Goal: Transaction & Acquisition: Download file/media

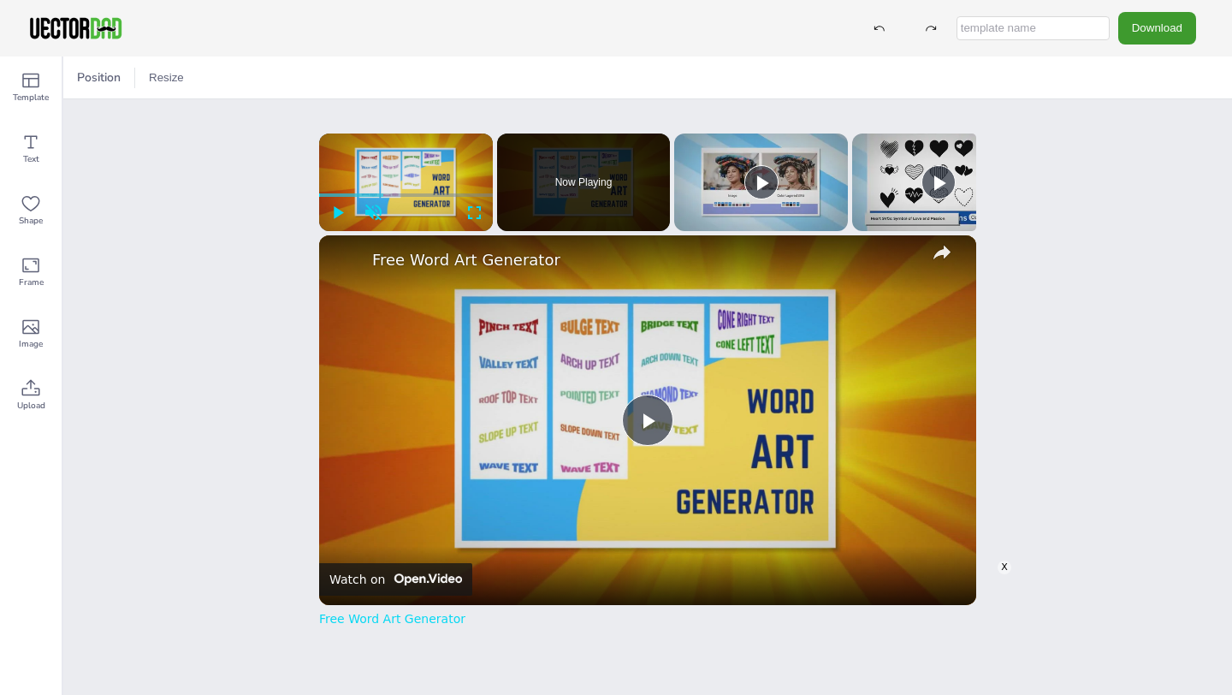
click at [1004, 569] on div "X" at bounding box center [1005, 568] width 14 height 14
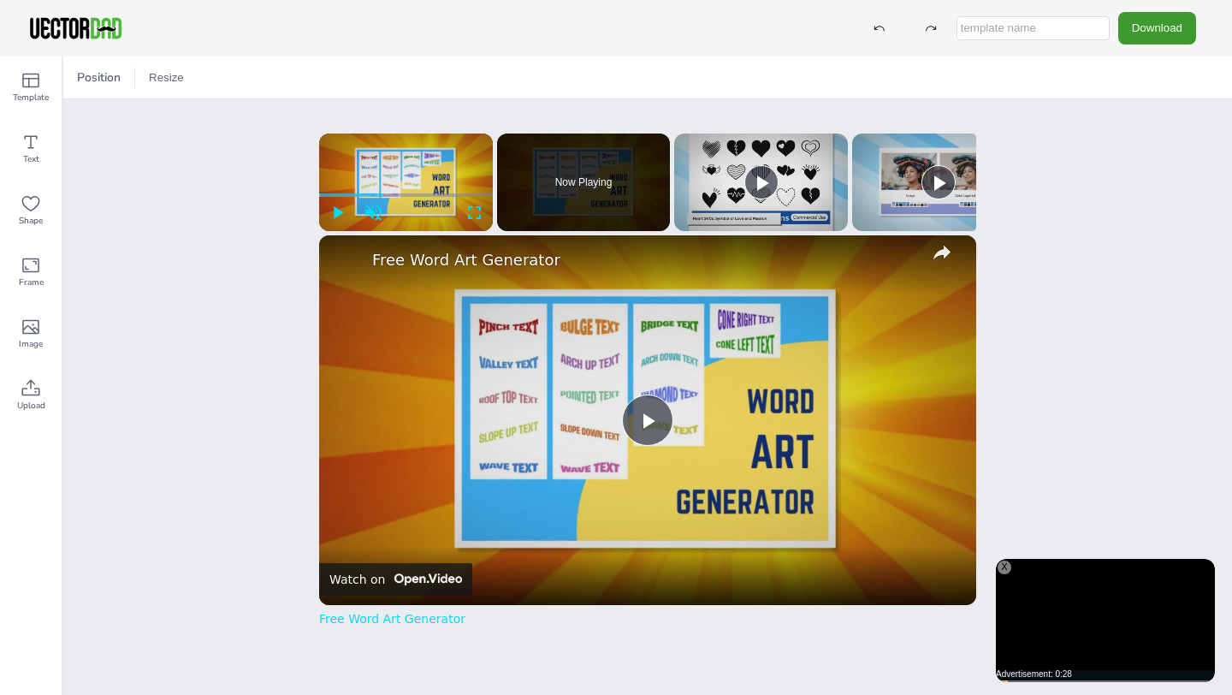
click at [1007, 571] on div "X" at bounding box center [1005, 568] width 14 height 14
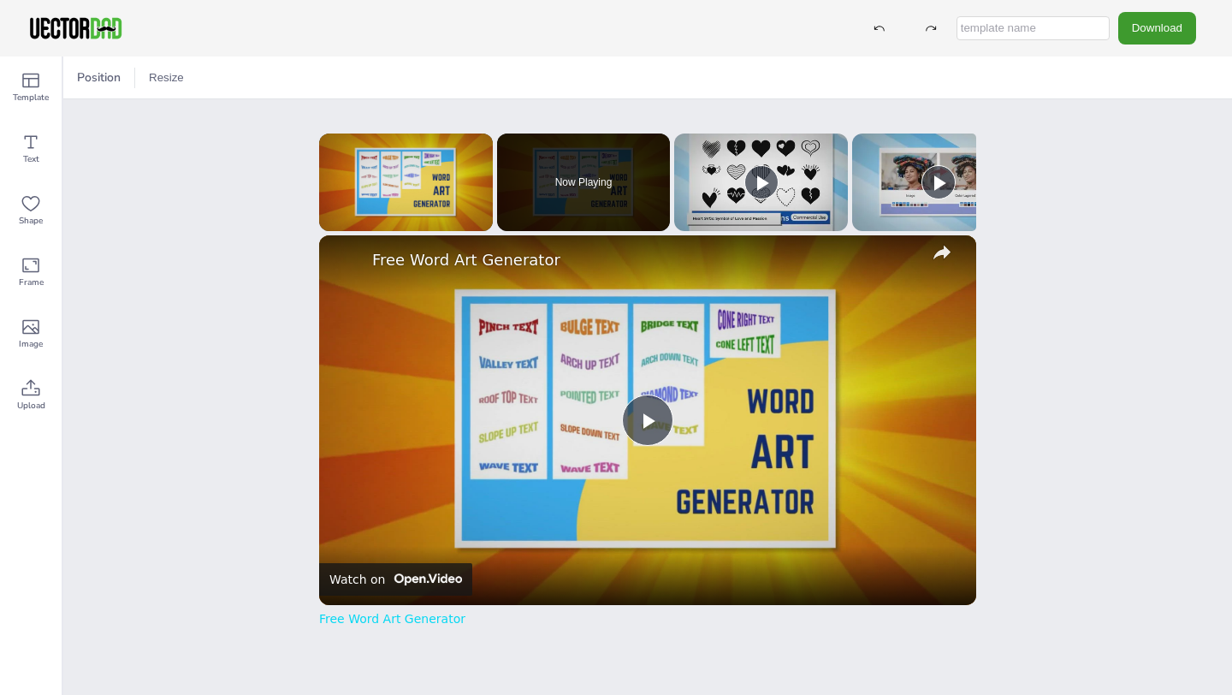
click at [943, 250] on icon "button" at bounding box center [942, 252] width 17 height 15
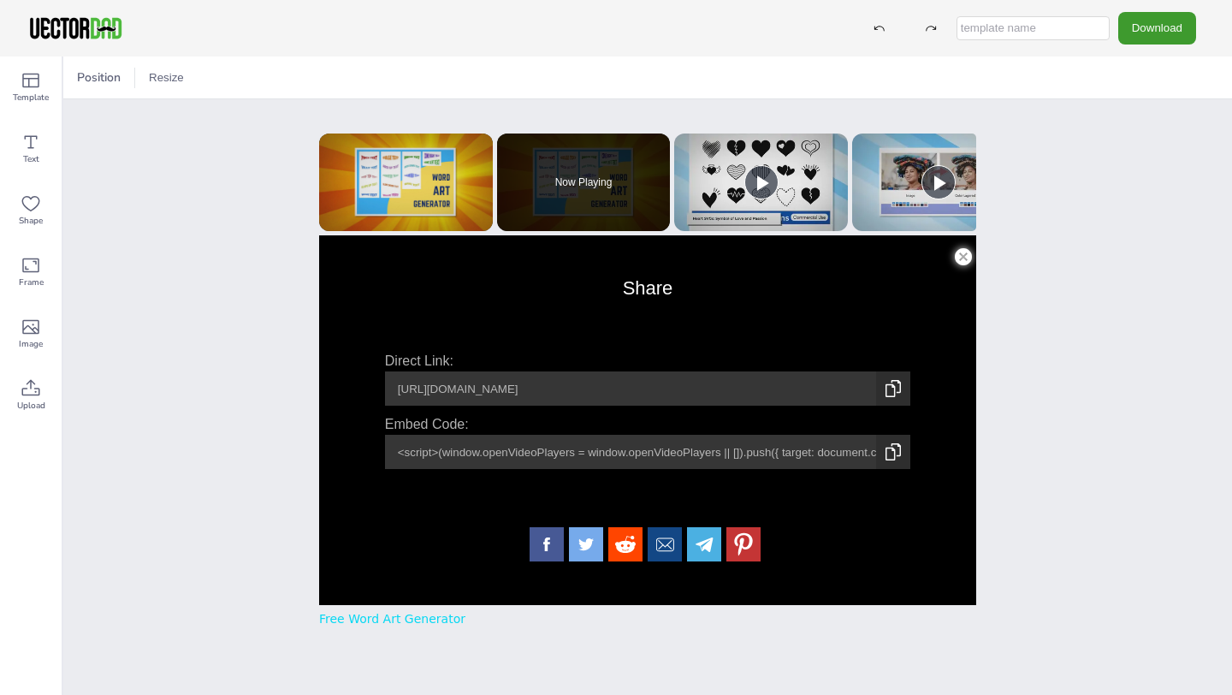
click at [969, 259] on span "Modal Window" at bounding box center [964, 252] width 26 height 17
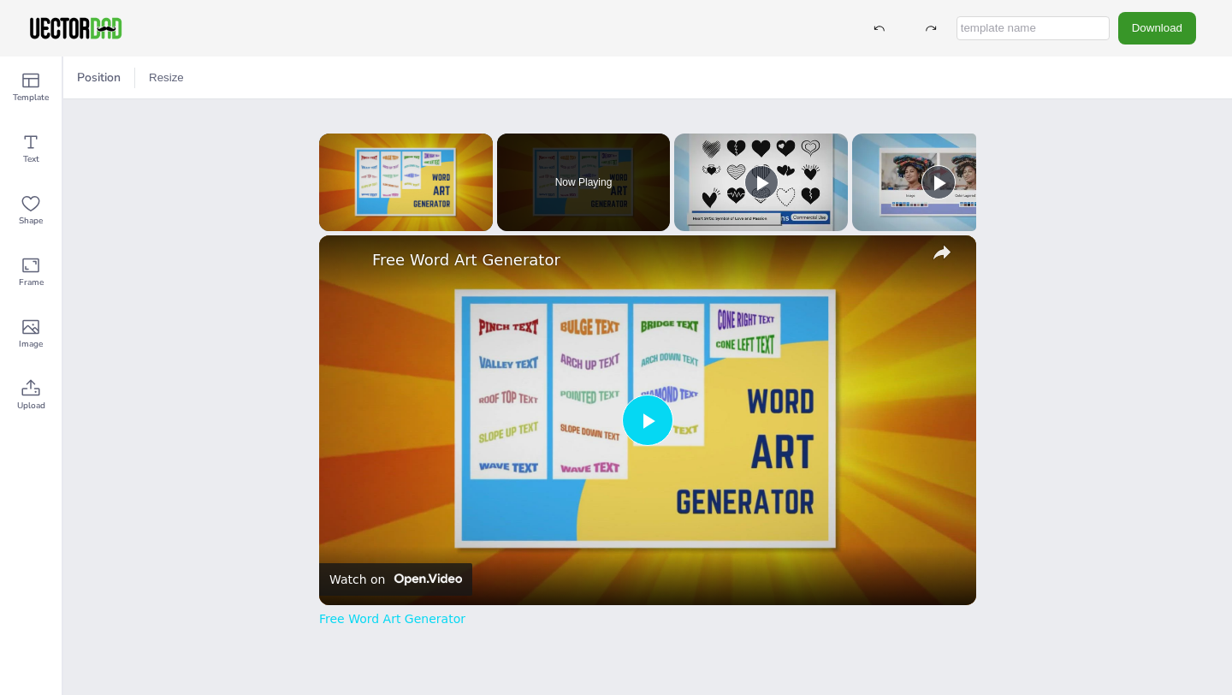
click at [1156, 28] on button "Download" at bounding box center [1158, 28] width 78 height 32
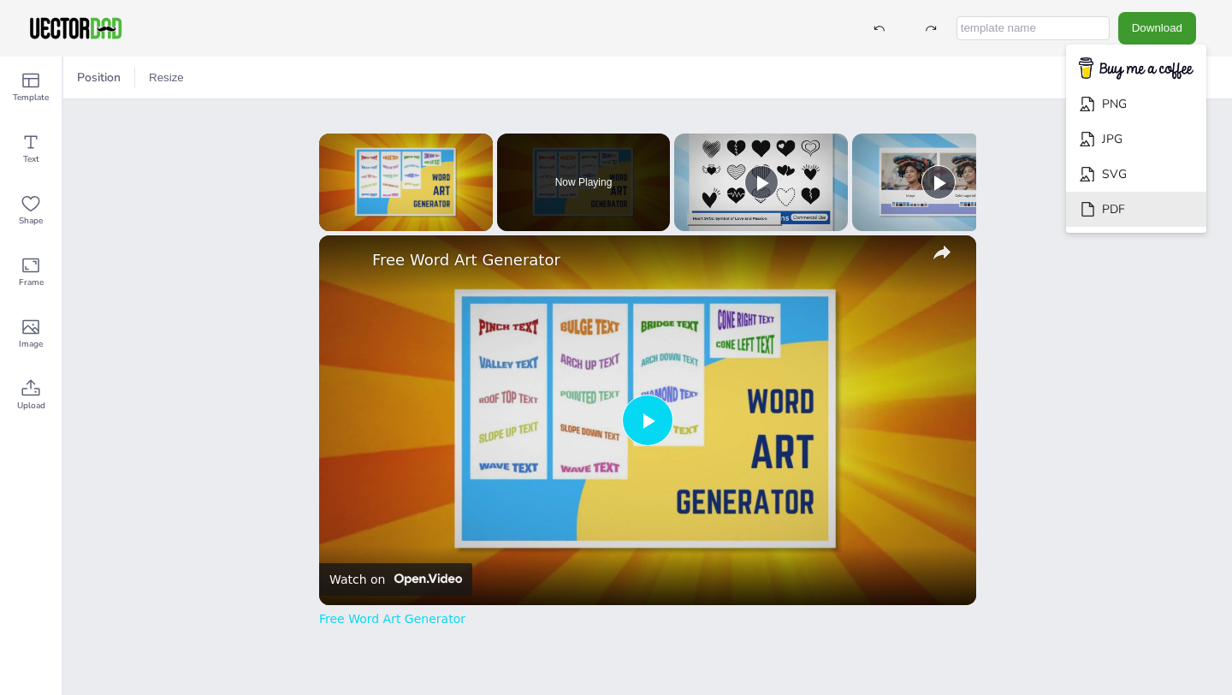
click at [1141, 205] on li "PDF" at bounding box center [1136, 209] width 140 height 35
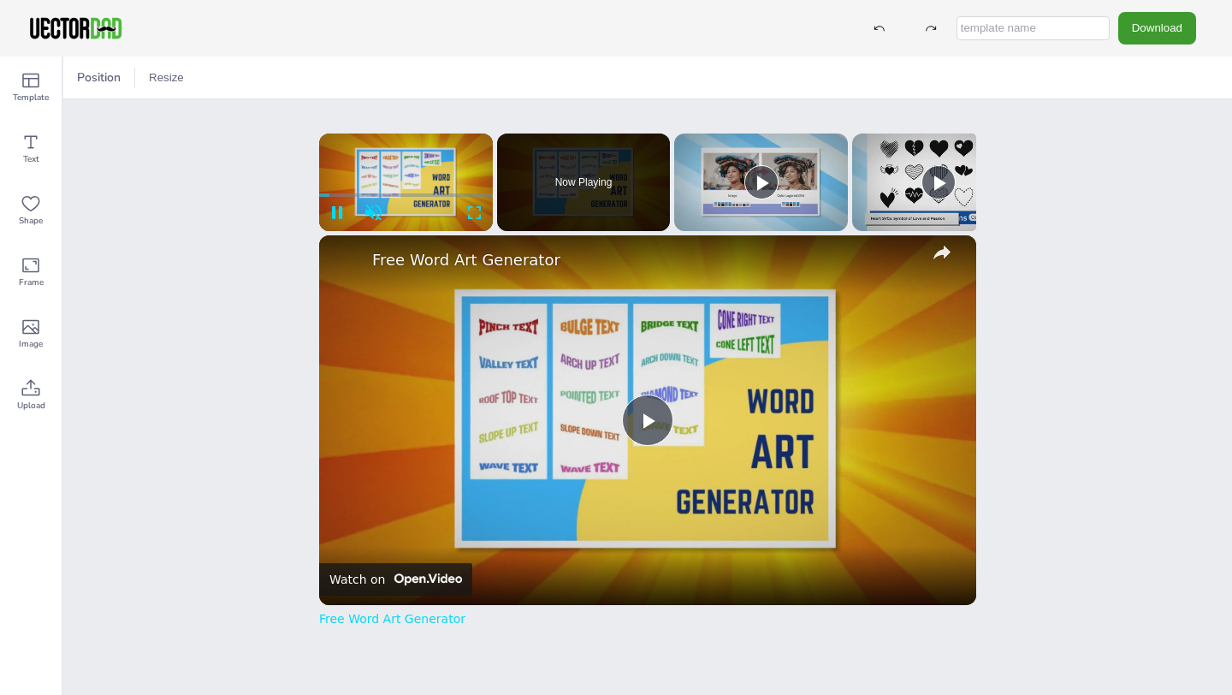
click at [228, 328] on div "Position Resize vectordad.com WEST VIRGINIA x Please enable JavaScript Video Pl…" at bounding box center [647, 375] width 1169 height 638
click at [648, 420] on span "Video Player" at bounding box center [648, 420] width 0 height 0
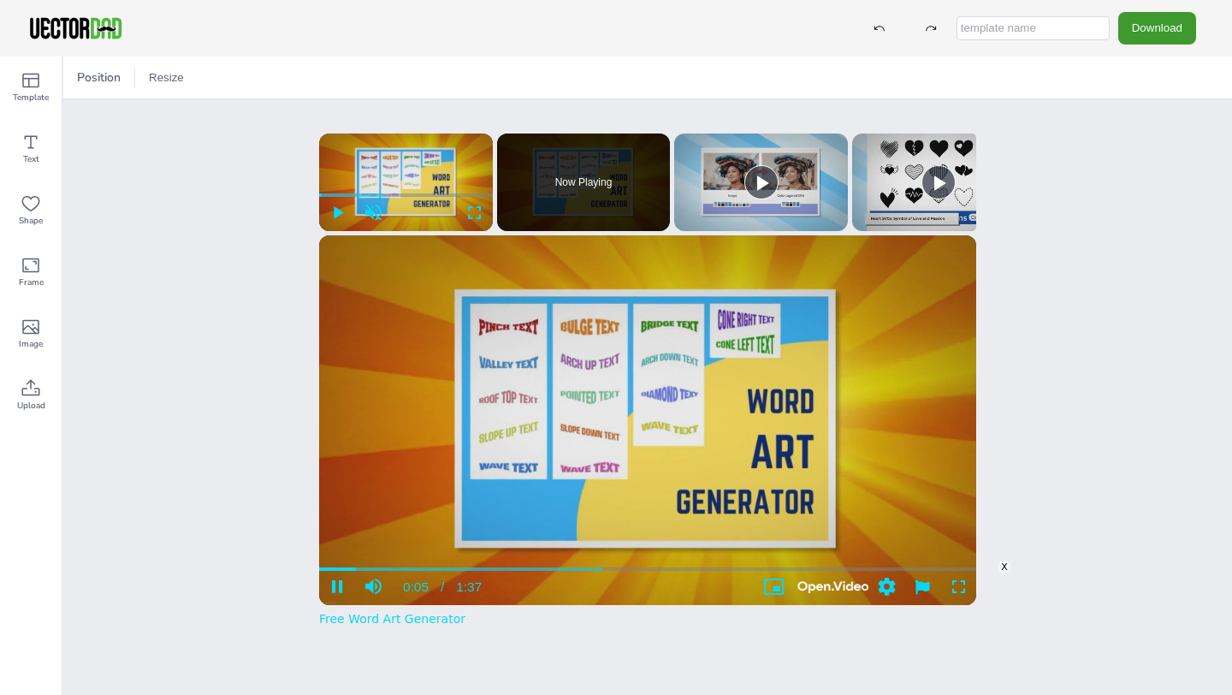
click at [1007, 568] on div "X" at bounding box center [1005, 568] width 14 height 14
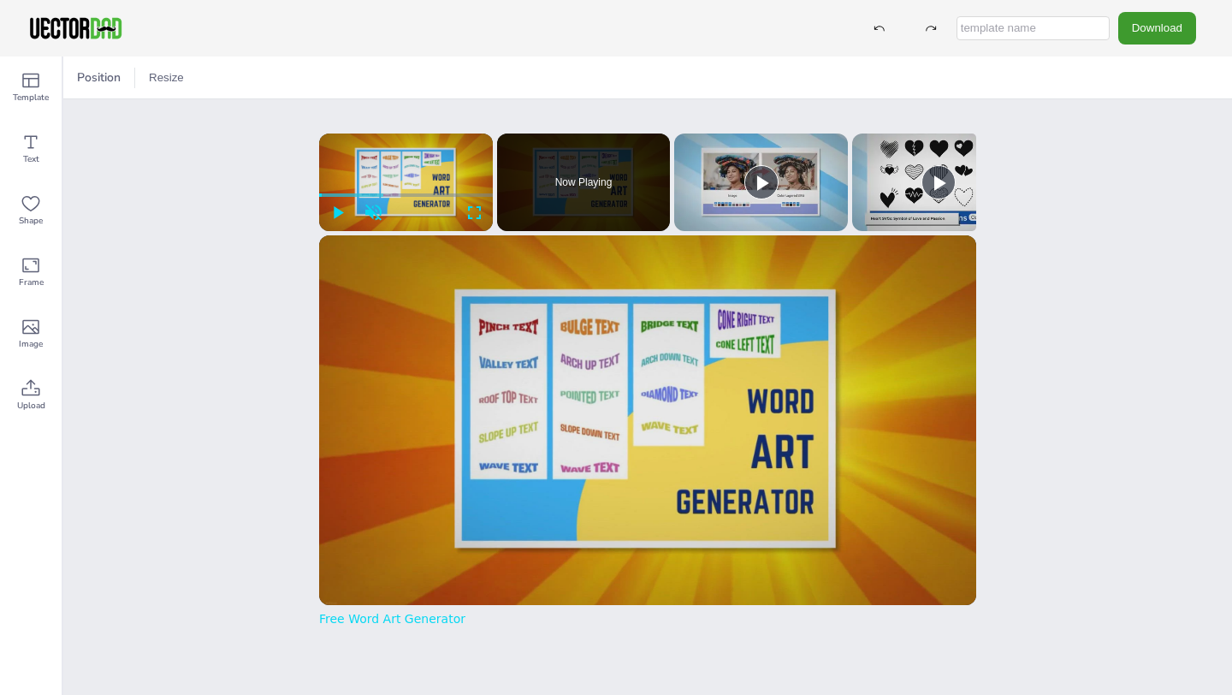
click at [1092, 401] on div "Position Resize vectordad.com WEST VIRGINIA x Please enable JavaScript Video Pl…" at bounding box center [647, 375] width 1169 height 638
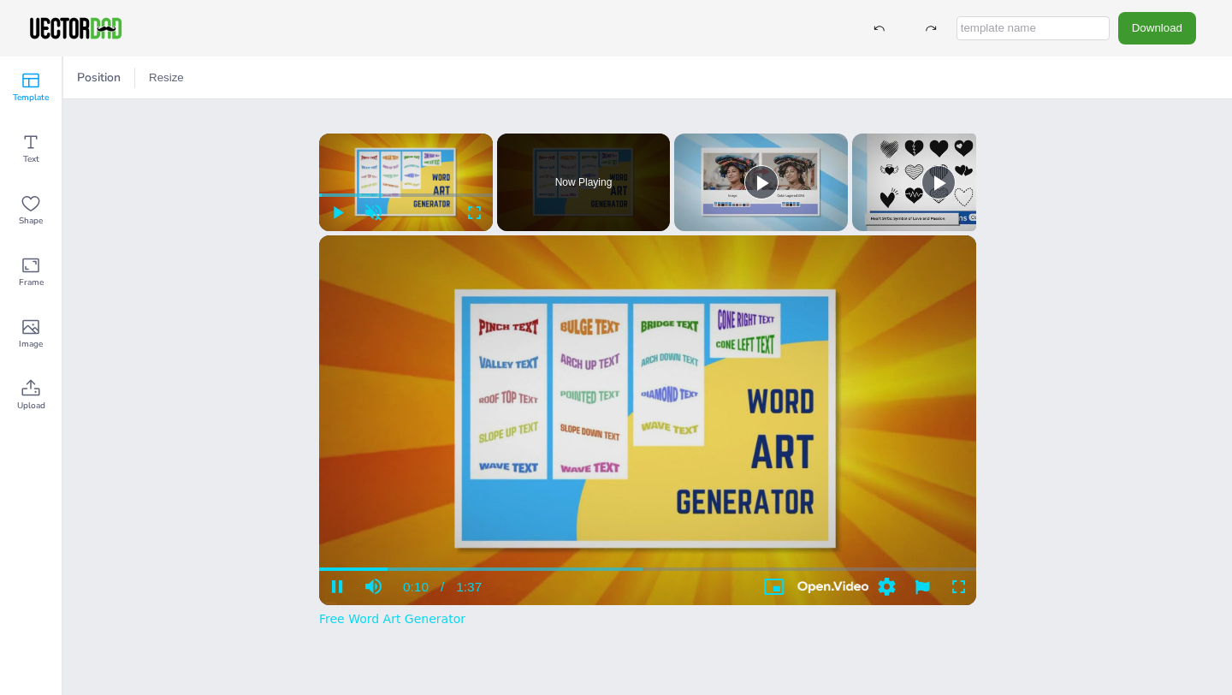
click at [36, 88] on icon at bounding box center [31, 80] width 21 height 21
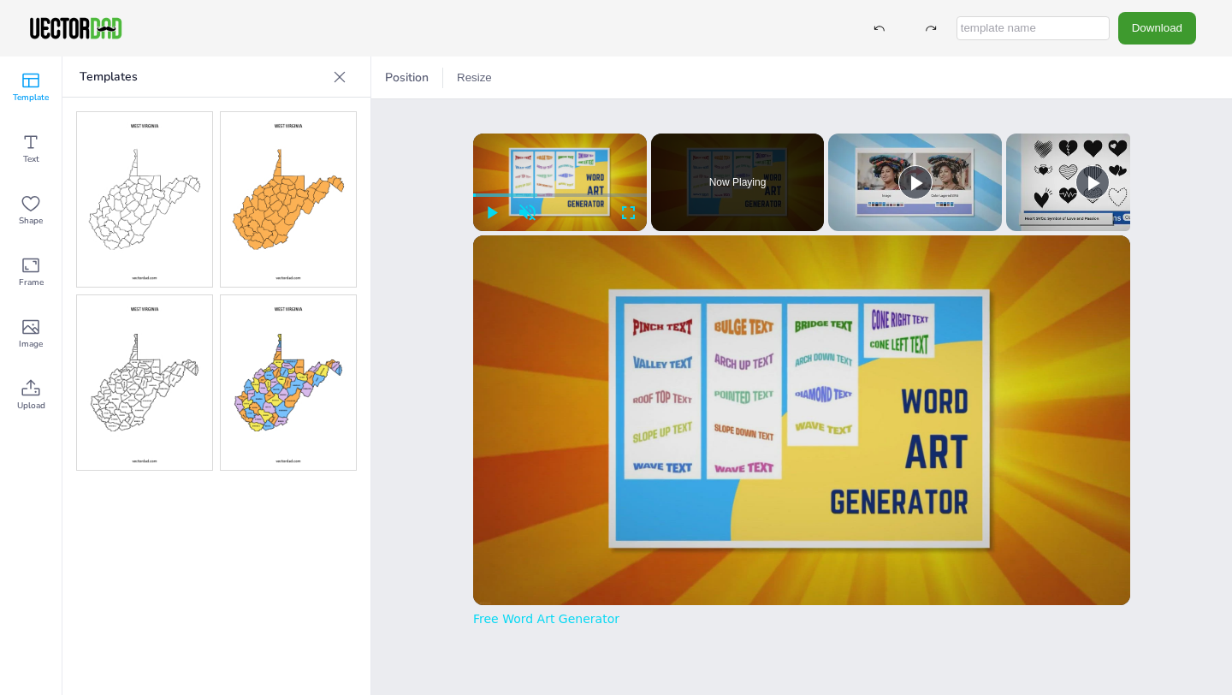
click at [132, 211] on img at bounding box center [144, 199] width 135 height 175
